Goal: Communication & Community: Participate in discussion

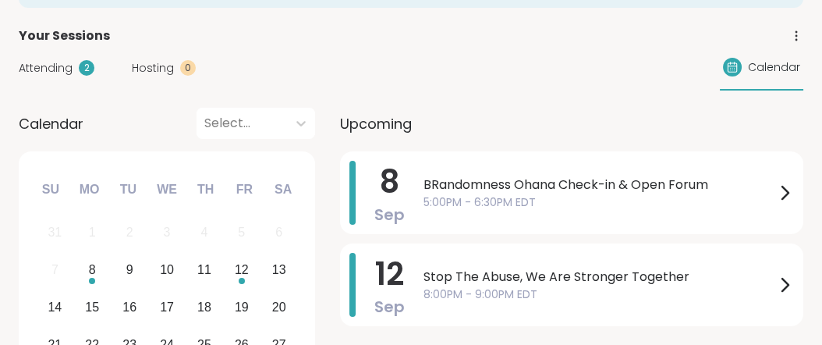
scroll to position [195, 0]
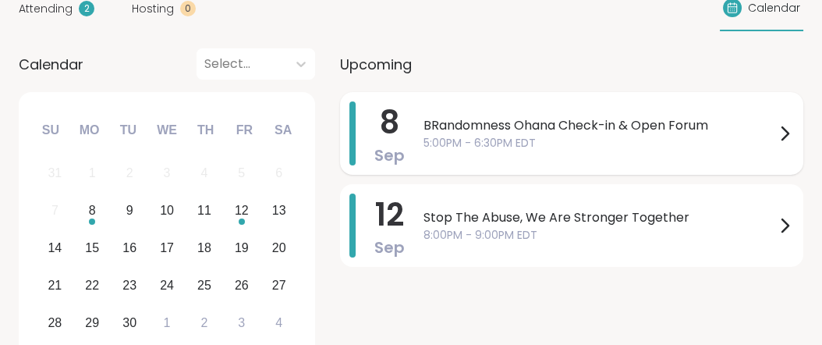
click at [714, 135] on span "BRandomness Ohana Check-in & Open Forum" at bounding box center [599, 125] width 352 height 19
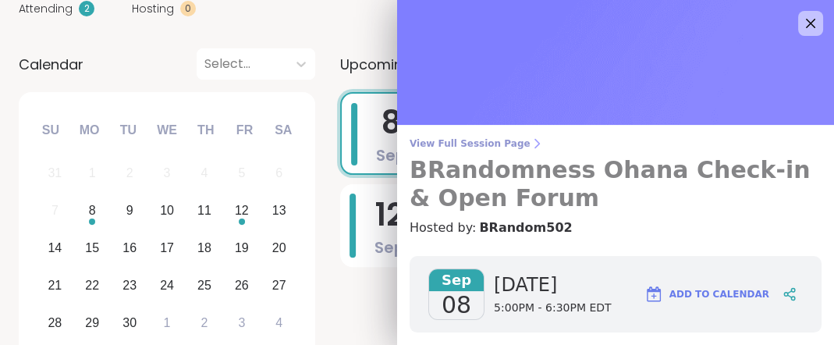
click at [509, 147] on span "View Full Session Page" at bounding box center [615, 143] width 412 height 12
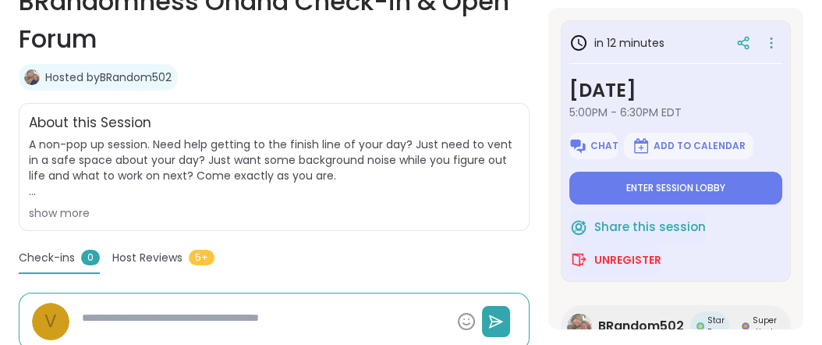
scroll to position [328, 0]
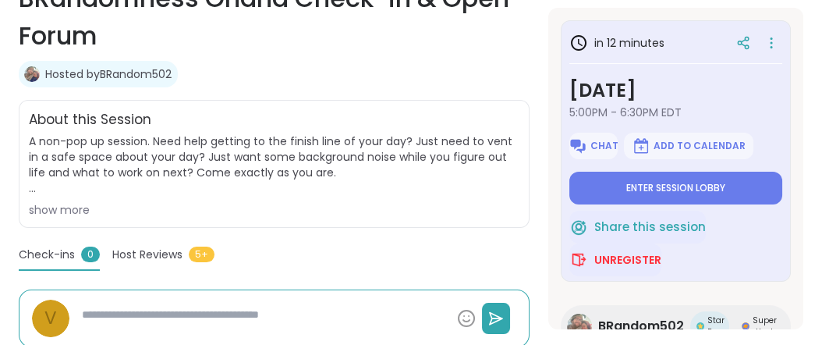
click at [799, 190] on section "Daily check-in | Body doubling | Good company BRandomness Ohana Check-in & Open…" at bounding box center [411, 183] width 822 height 452
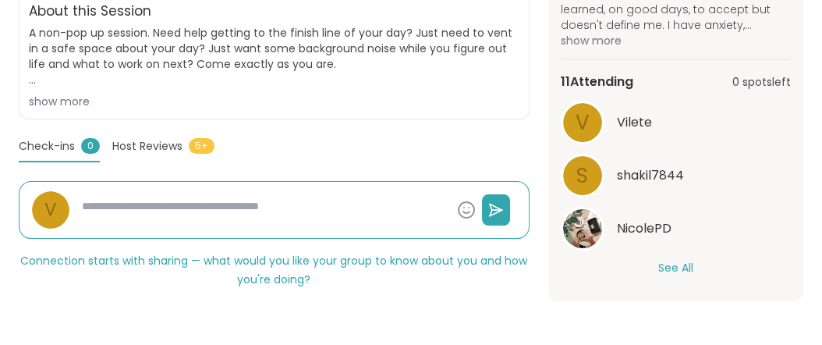
scroll to position [512, 0]
click at [679, 260] on button "See All" at bounding box center [675, 268] width 35 height 16
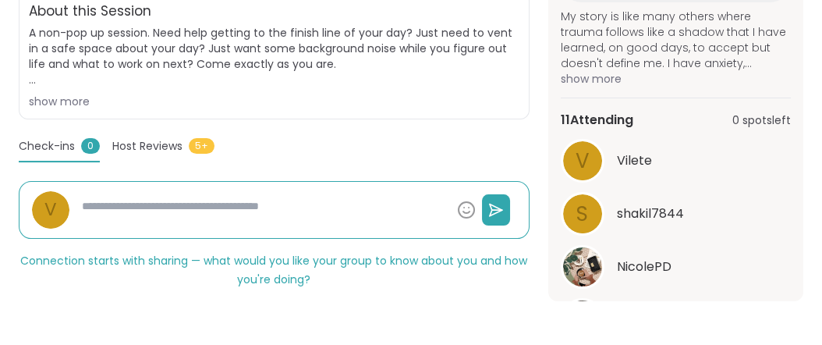
scroll to position [323, 0]
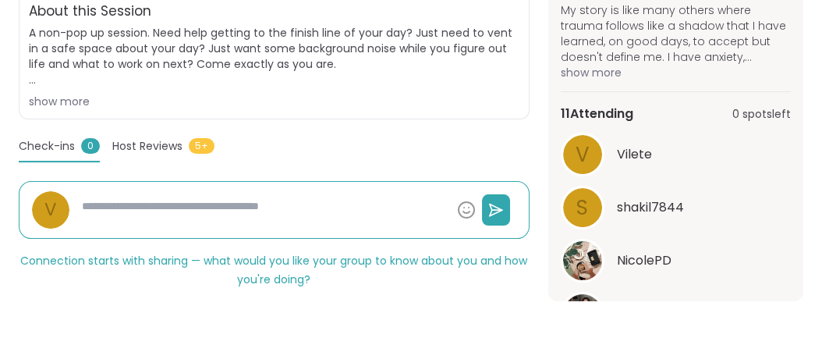
click at [618, 80] on span "show more" at bounding box center [676, 73] width 230 height 16
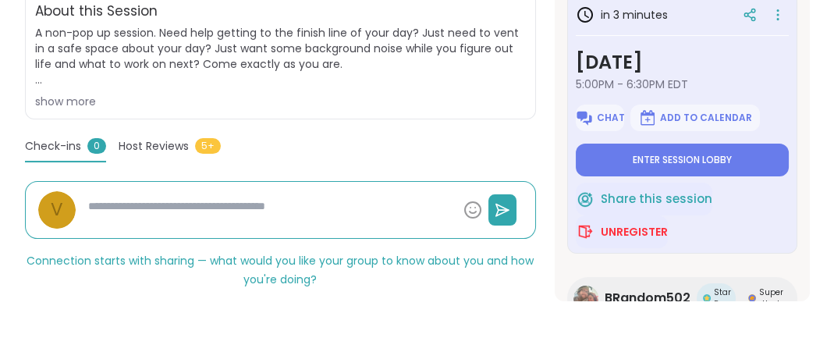
scroll to position [579, 0]
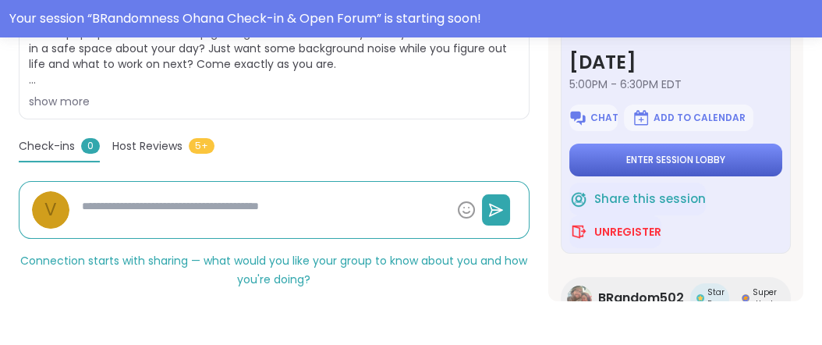
click at [671, 166] on span "Enter session lobby" at bounding box center [675, 160] width 99 height 12
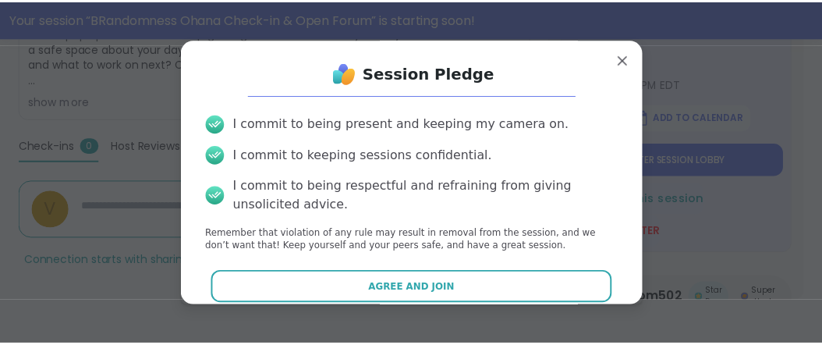
scroll to position [112, 0]
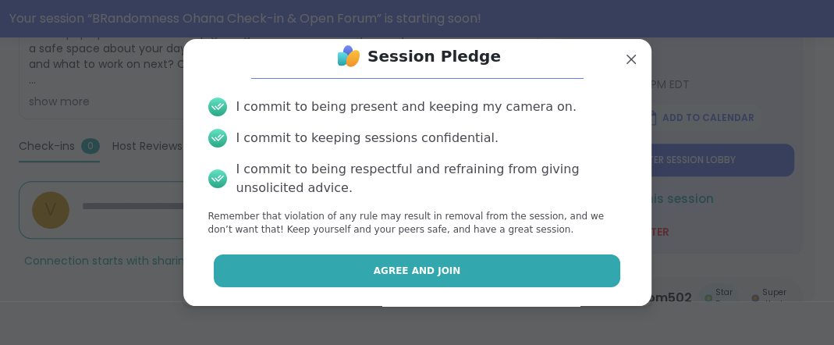
click at [403, 264] on span "Agree and Join" at bounding box center [417, 271] width 87 height 14
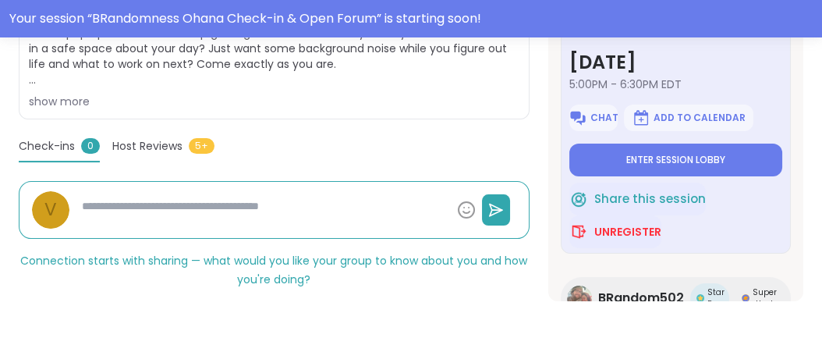
type textarea "*"
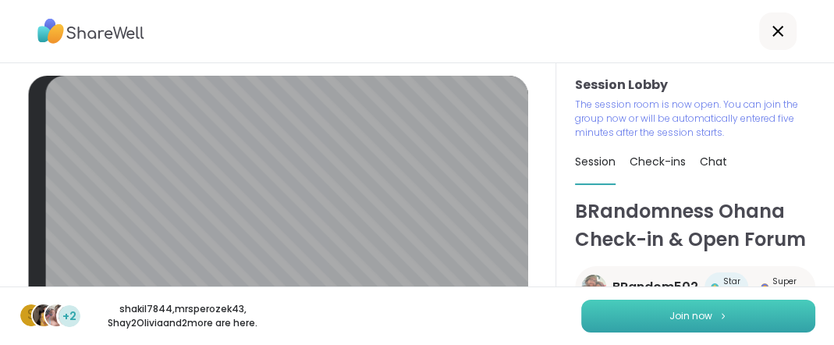
click at [609, 306] on button "Join now" at bounding box center [698, 315] width 234 height 33
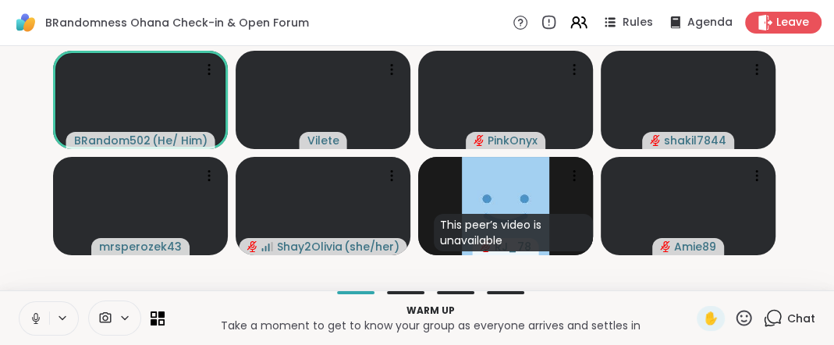
click at [37, 313] on icon at bounding box center [36, 316] width 4 height 7
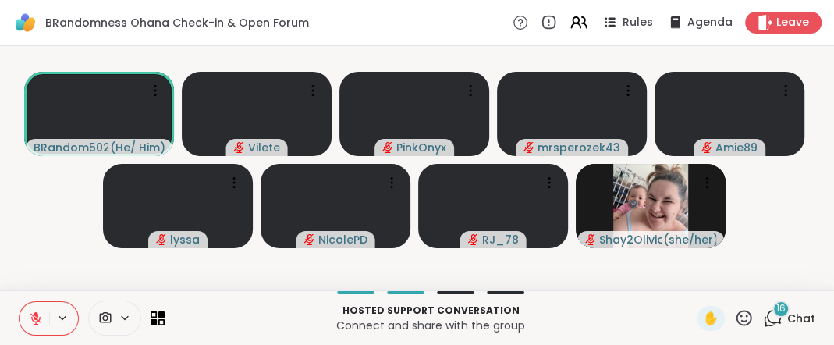
click at [38, 313] on icon at bounding box center [35, 318] width 11 height 11
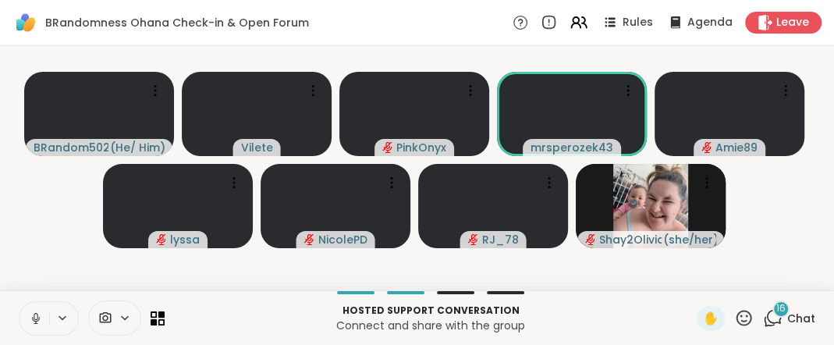
click at [39, 316] on icon at bounding box center [36, 318] width 8 height 5
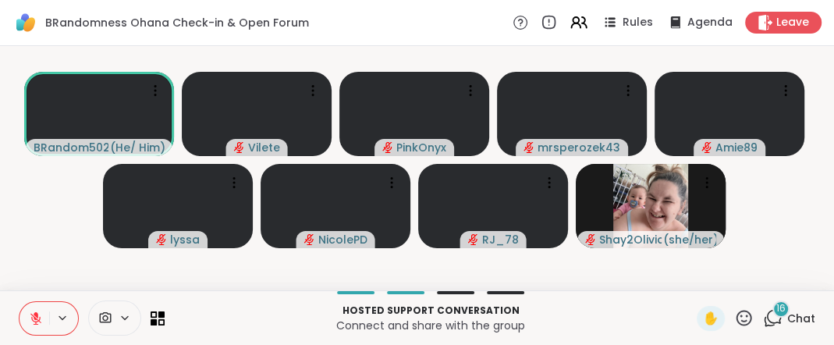
click at [39, 312] on icon at bounding box center [36, 318] width 14 height 14
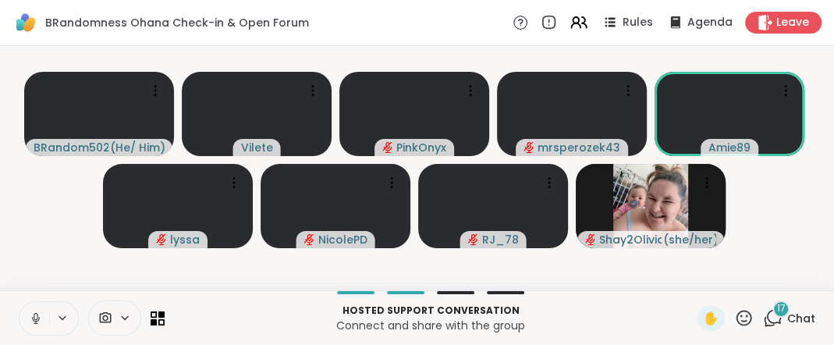
click at [41, 311] on icon at bounding box center [36, 318] width 14 height 14
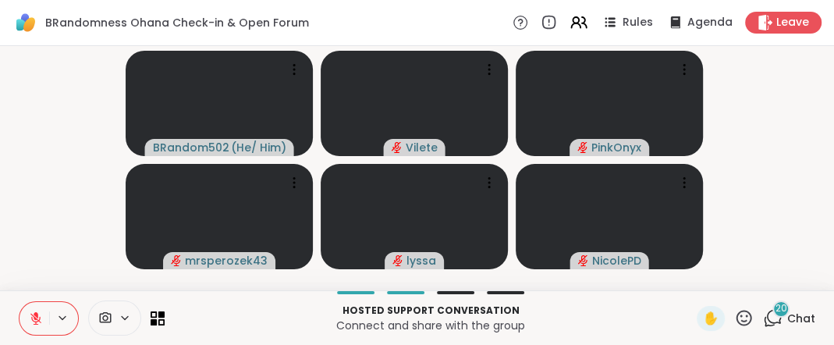
click at [41, 313] on icon at bounding box center [35, 318] width 11 height 11
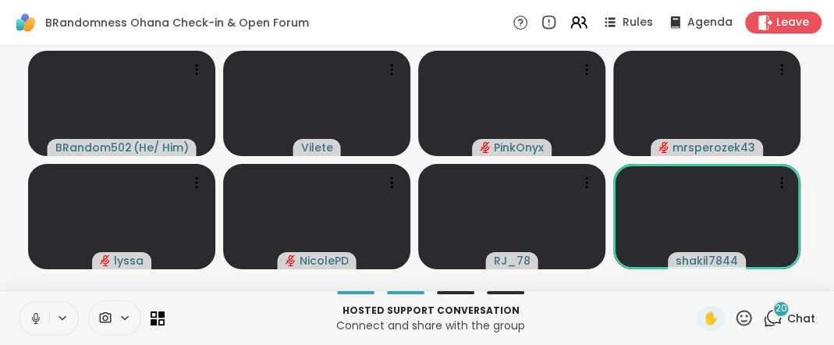
click at [43, 312] on icon at bounding box center [36, 318] width 14 height 14
click at [38, 312] on icon at bounding box center [36, 314] width 5 height 6
click at [43, 312] on icon at bounding box center [36, 318] width 14 height 14
